Goal: Task Accomplishment & Management: Use online tool/utility

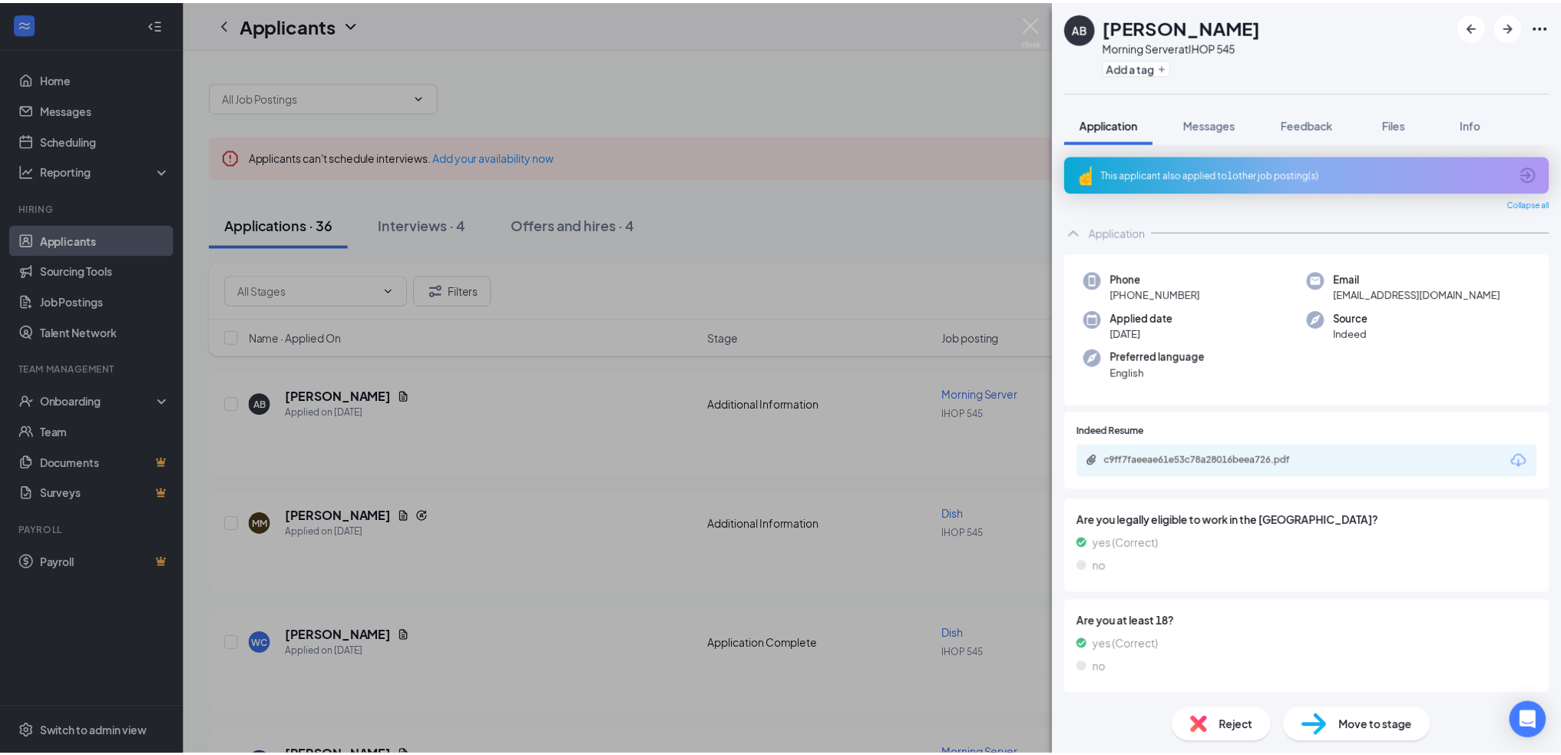
scroll to position [31, 0]
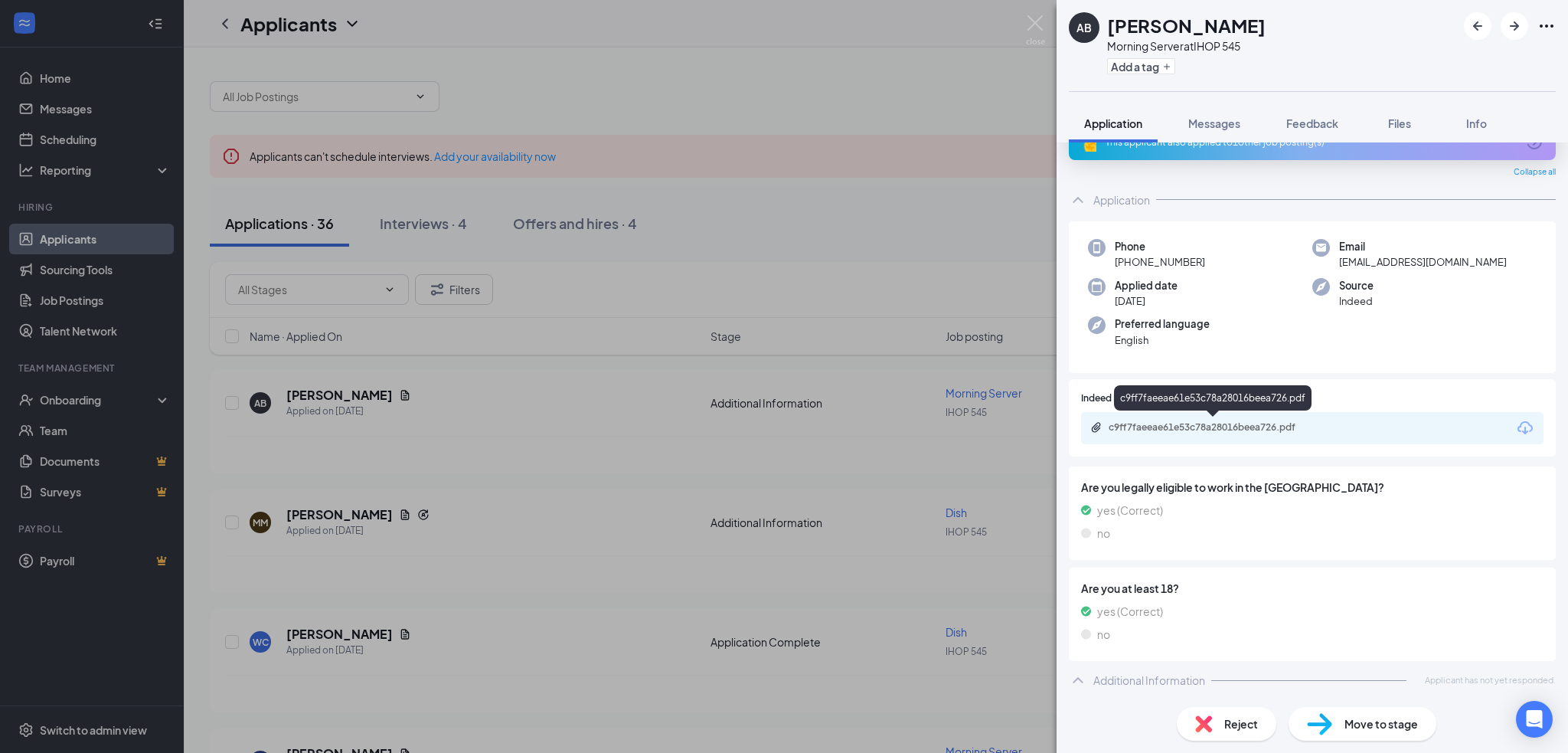
click at [1232, 430] on div "c9ff7faeeae61e53c78a28016beea726.pdf" at bounding box center [1216, 427] width 214 height 12
click at [608, 376] on div "AB [PERSON_NAME] Morning Server at IHOP 545 Add a tag Application Messages Feed…" at bounding box center [784, 376] width 1568 height 753
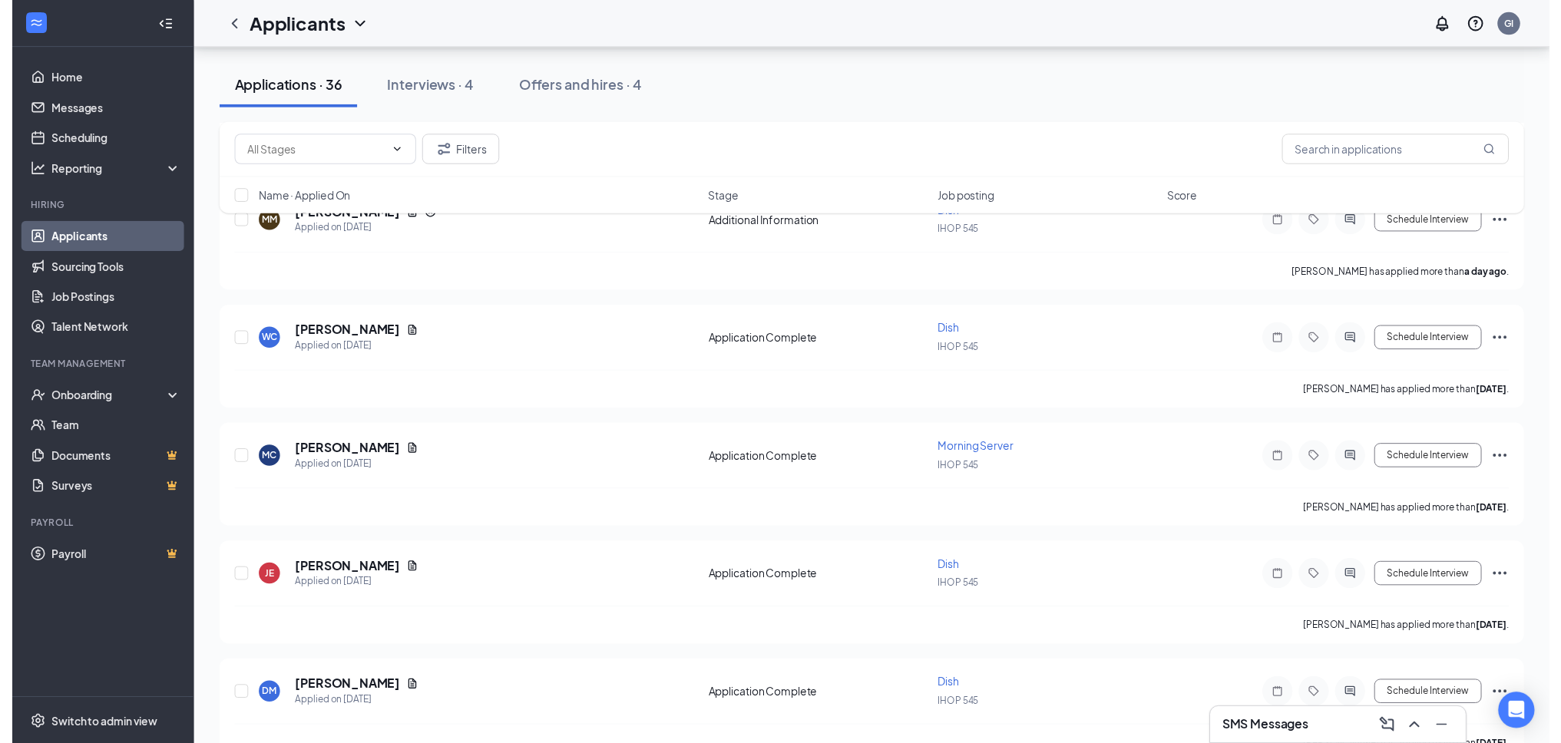
scroll to position [307, 0]
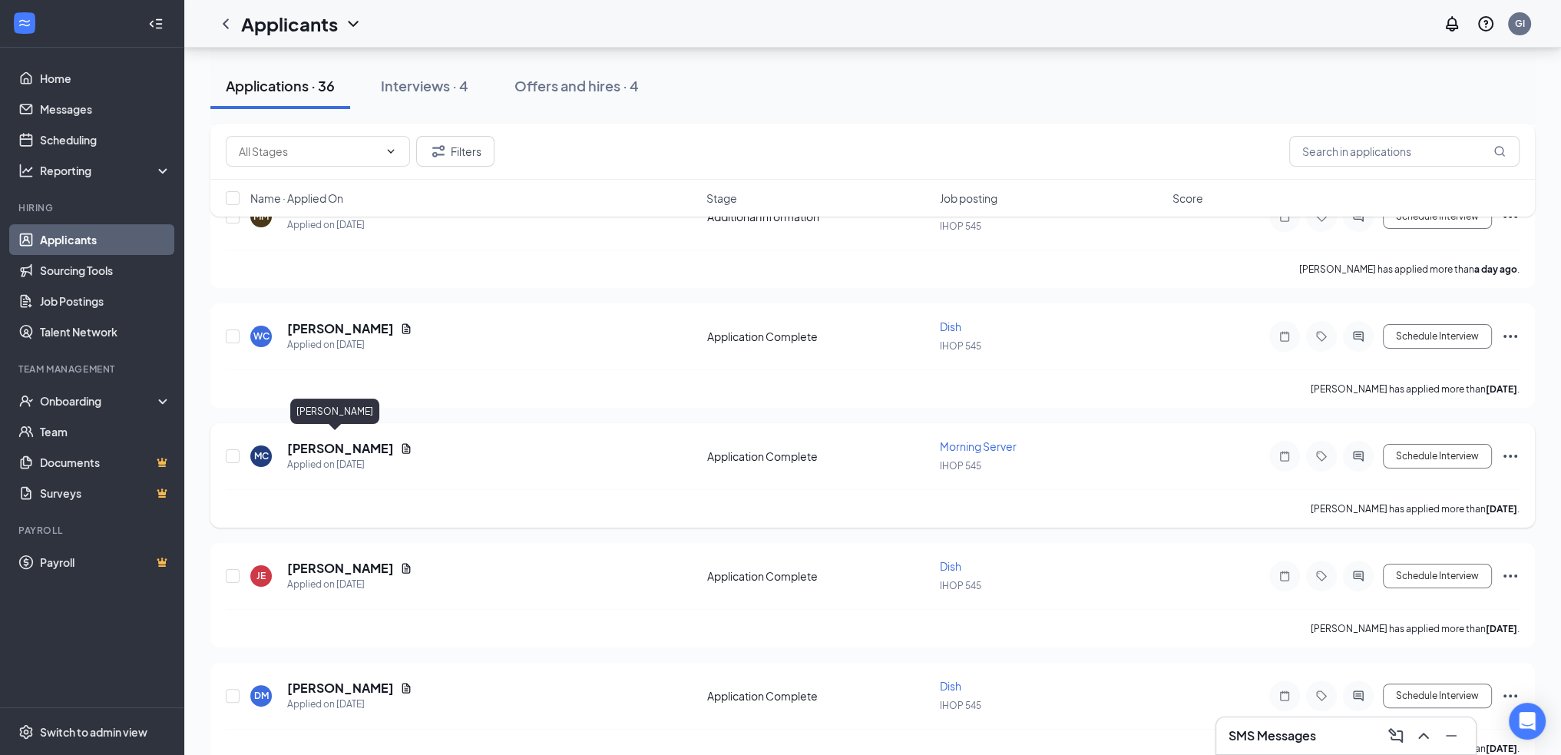
click at [322, 443] on h5 "[PERSON_NAME]" at bounding box center [340, 448] width 107 height 17
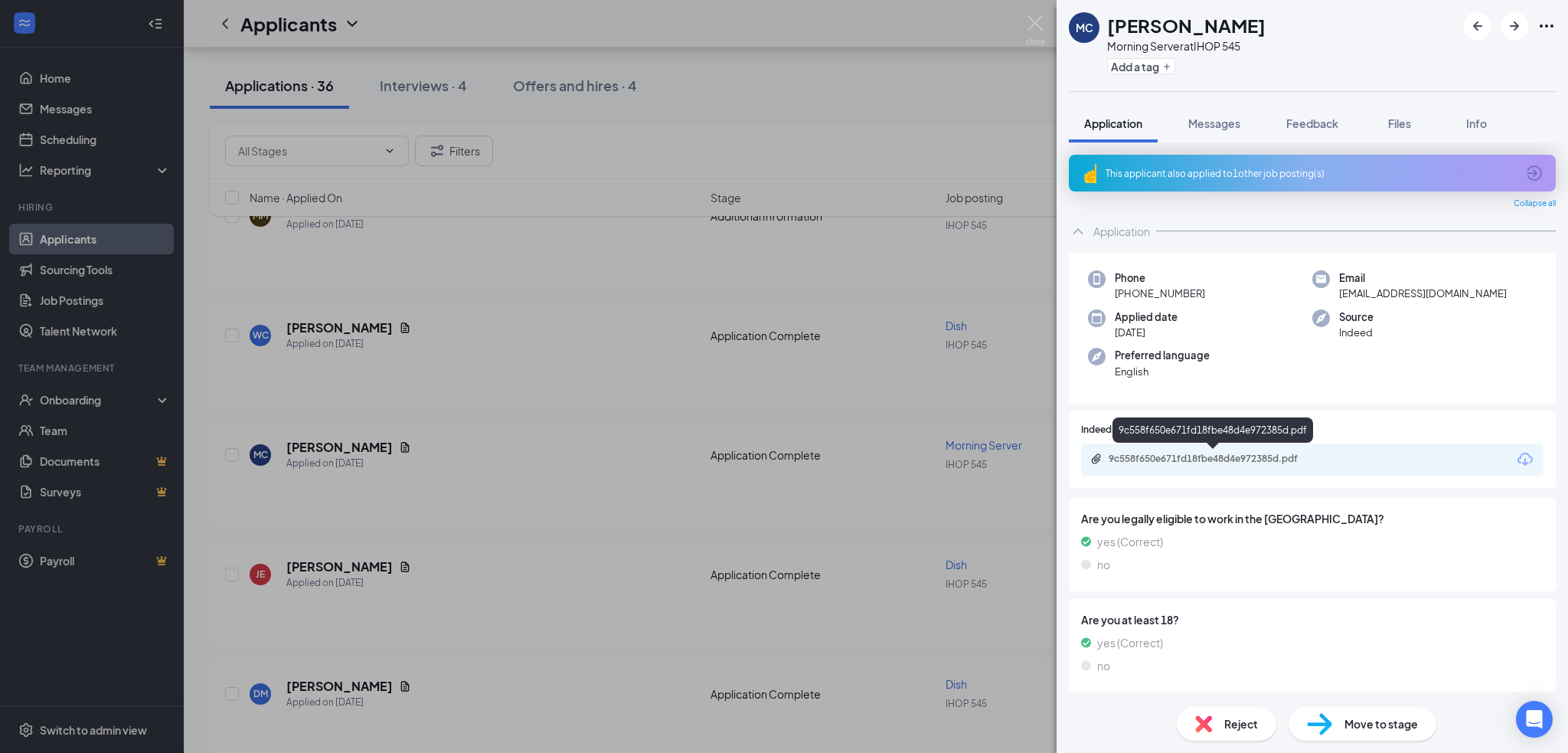
click at [1194, 457] on div "9c558f650e671fd18fbe48d4e972385d.pdf" at bounding box center [1216, 459] width 214 height 12
click at [595, 545] on div "MC [PERSON_NAME] Morning Server at IHOP 545 Add a tag Application Messages Feed…" at bounding box center [784, 376] width 1568 height 753
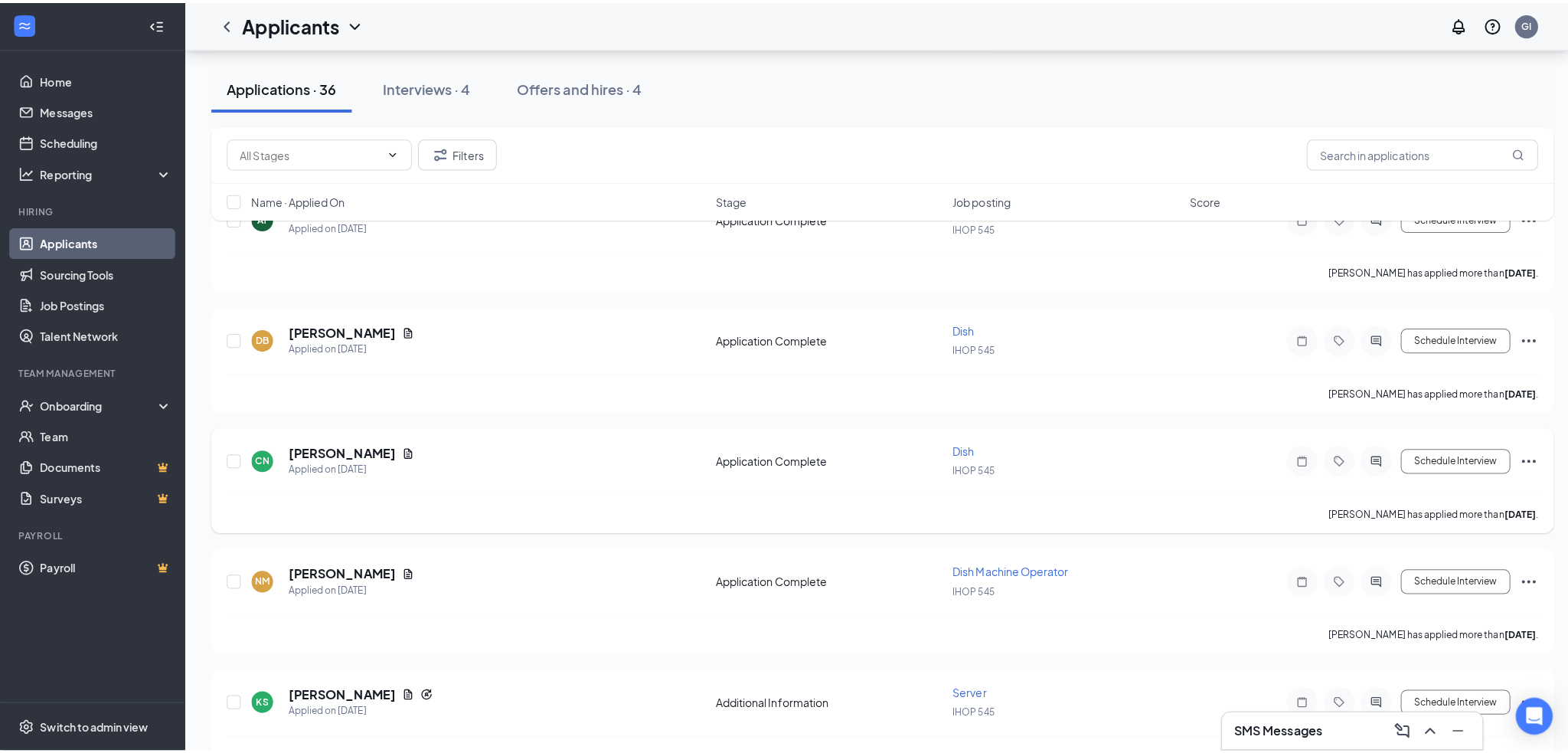
scroll to position [995, 0]
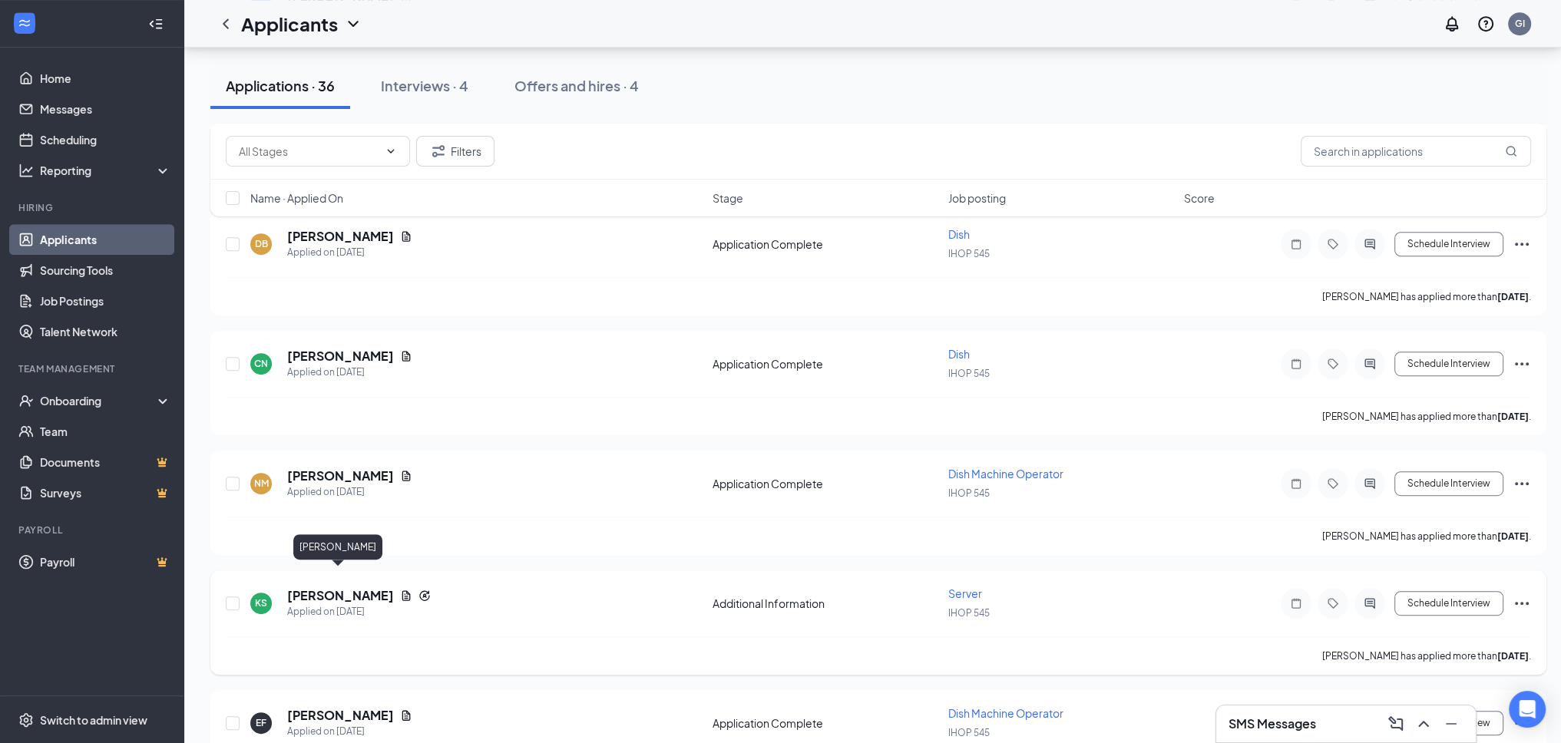
click at [332, 587] on h5 "[PERSON_NAME]" at bounding box center [340, 595] width 107 height 17
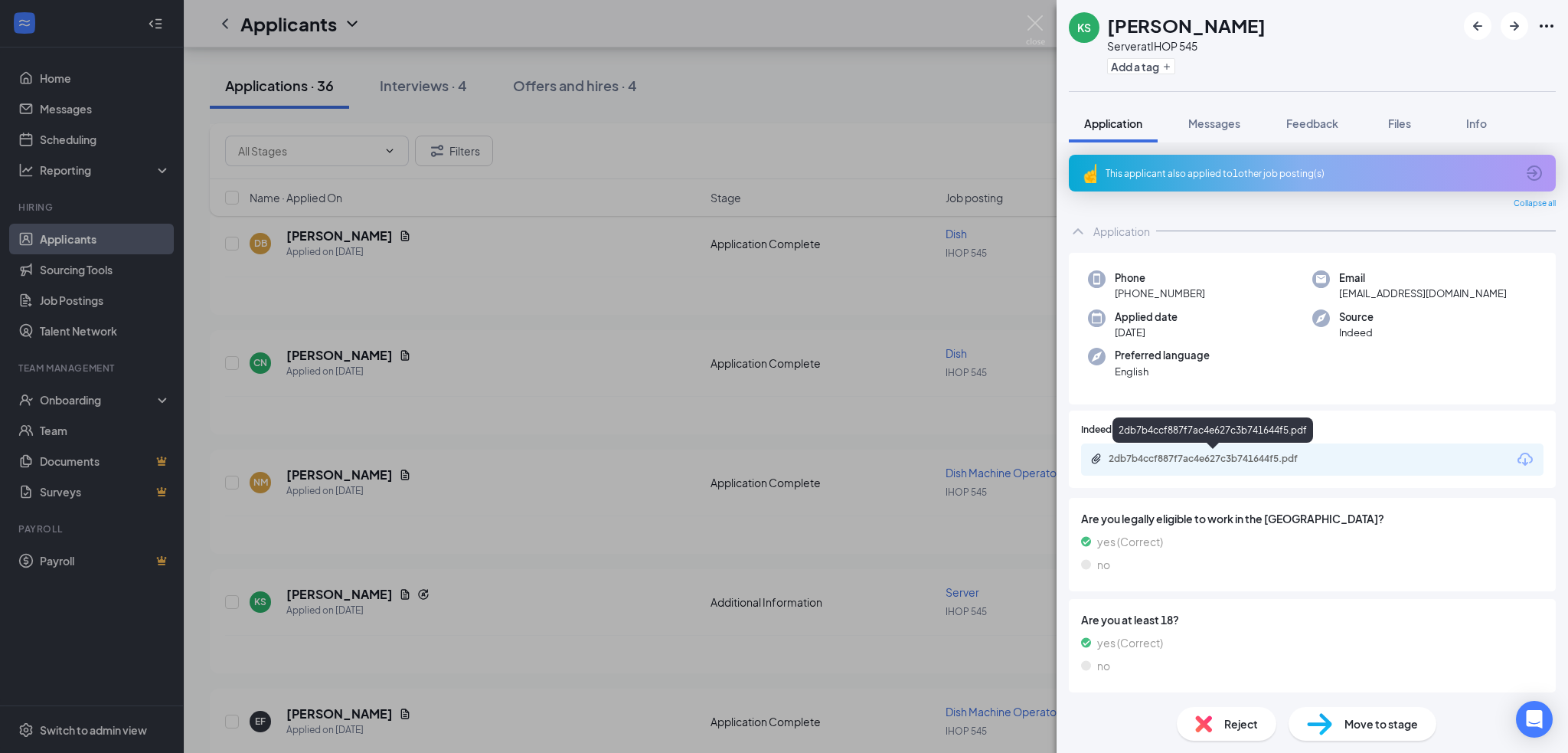
click at [1301, 466] on div "2db7b4ccf887f7ac4e627c3b741644f5.pdf" at bounding box center [1214, 460] width 248 height 15
